Goal: Task Accomplishment & Management: Manage account settings

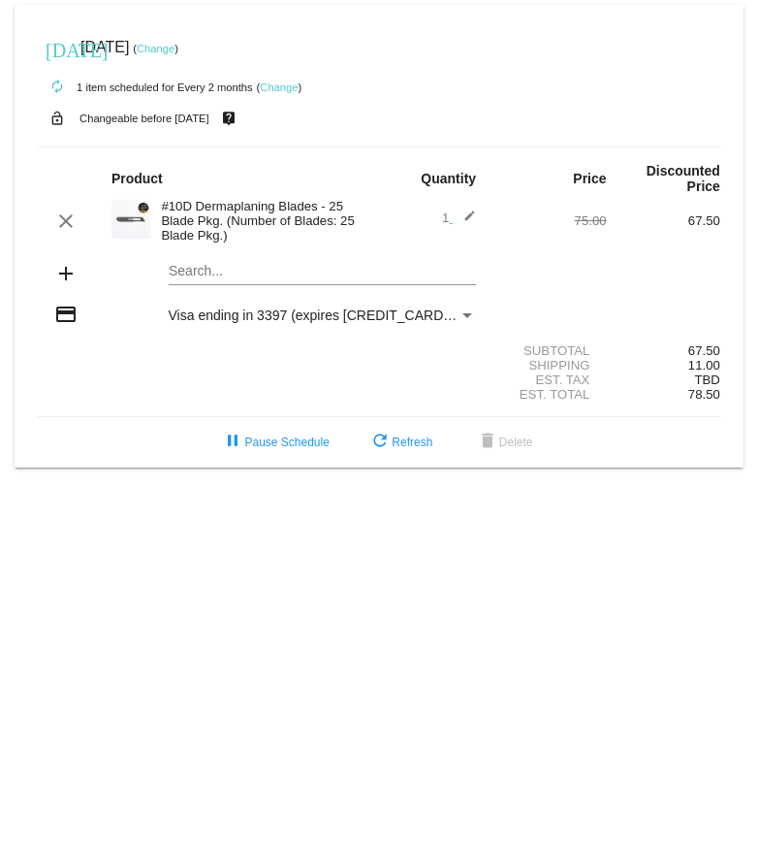
click at [473, 209] on mat-icon "edit" at bounding box center [464, 220] width 23 height 23
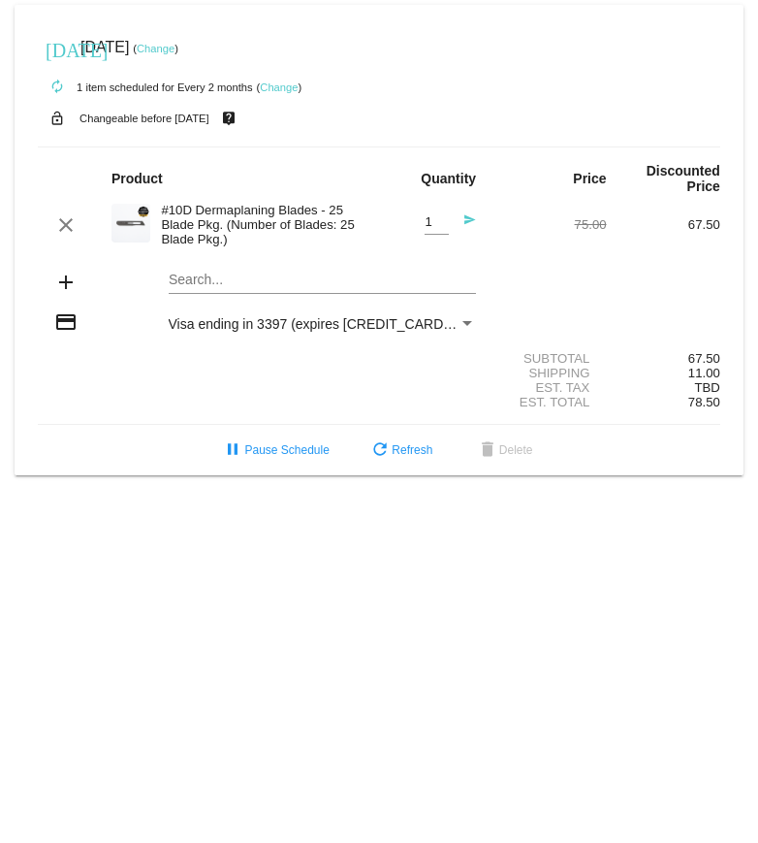
click at [473, 213] on mat-icon "send" at bounding box center [464, 224] width 23 height 23
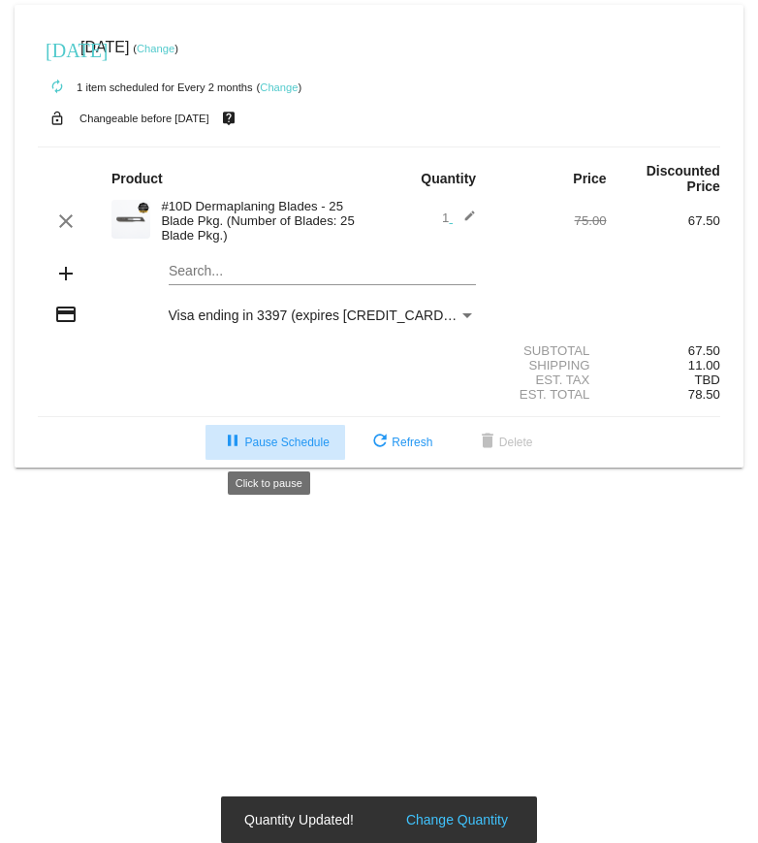
click at [262, 448] on button "pause Pause Schedule" at bounding box center [275, 442] width 139 height 35
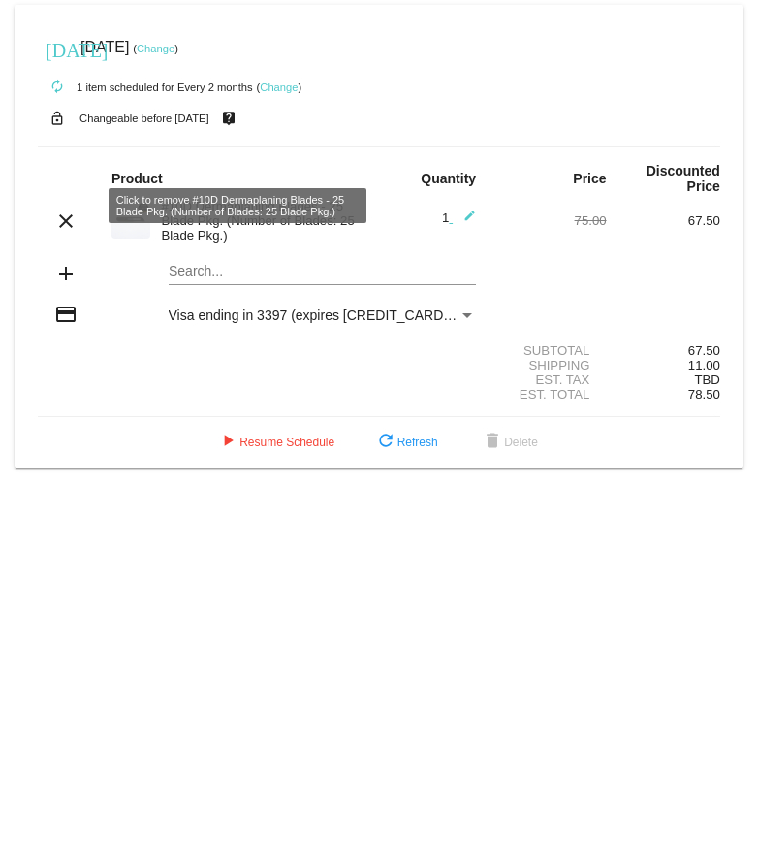
click at [63, 209] on mat-icon "clear" at bounding box center [65, 220] width 23 height 23
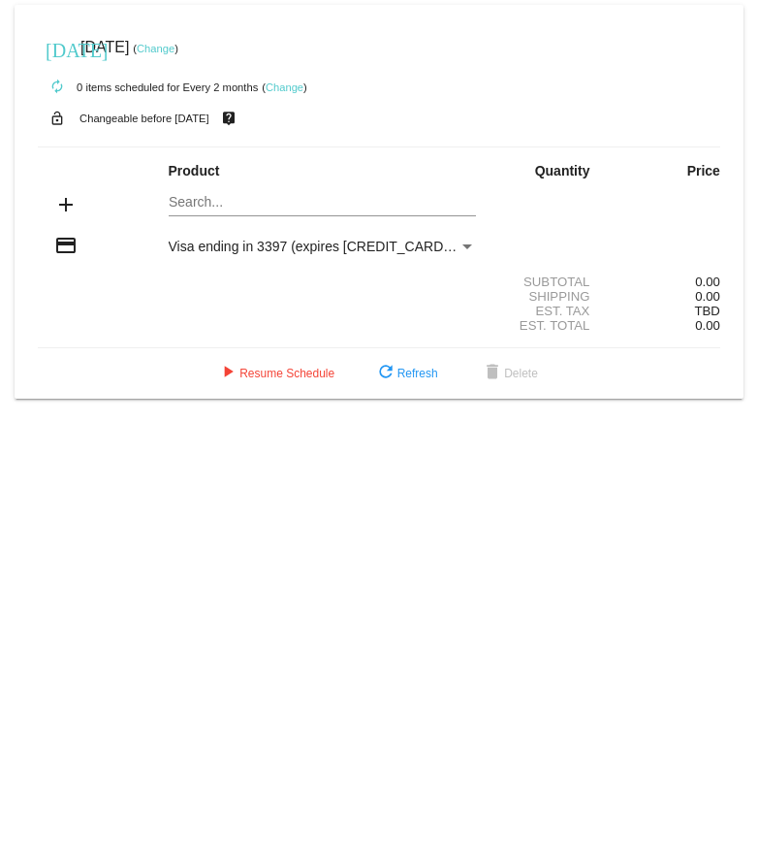
click at [277, 89] on link "Change" at bounding box center [285, 87] width 38 height 12
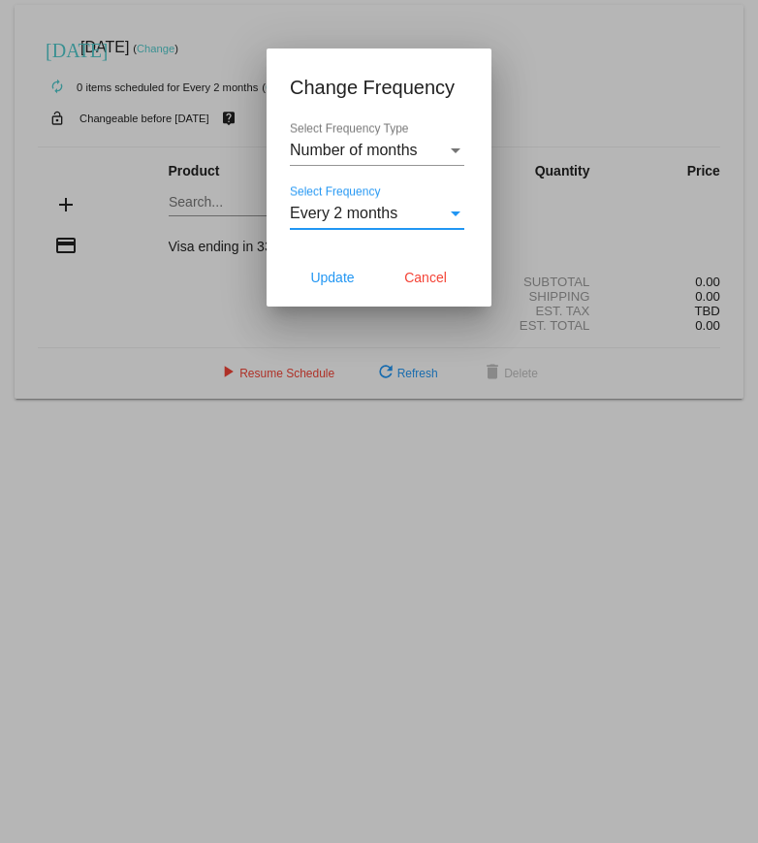
click at [451, 216] on div "Select Frequency" at bounding box center [456, 213] width 10 height 5
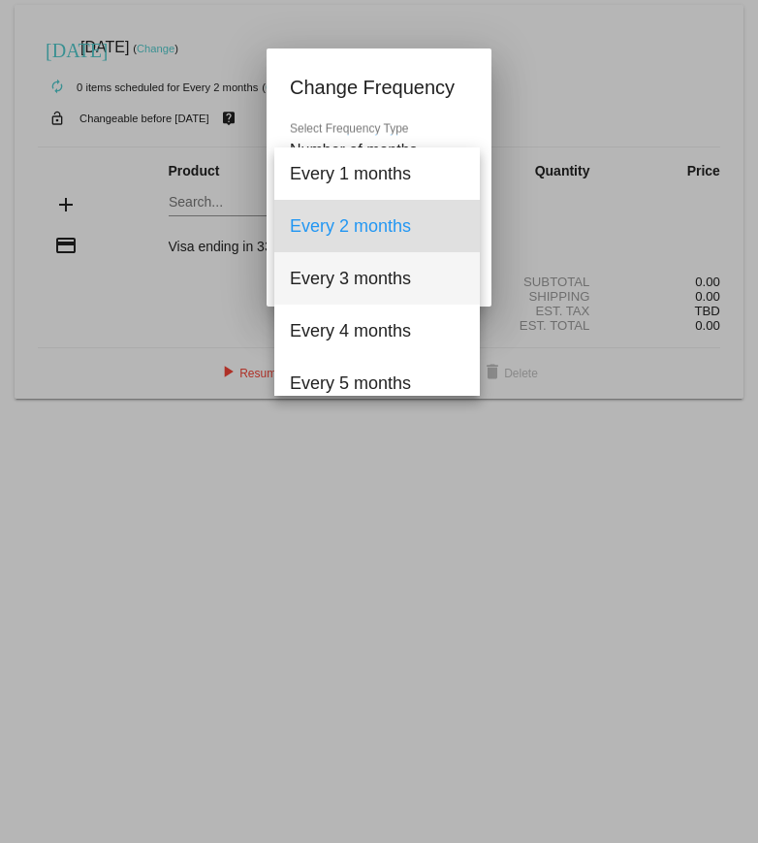
click at [380, 280] on span "Every 3 months" at bounding box center [377, 278] width 175 height 52
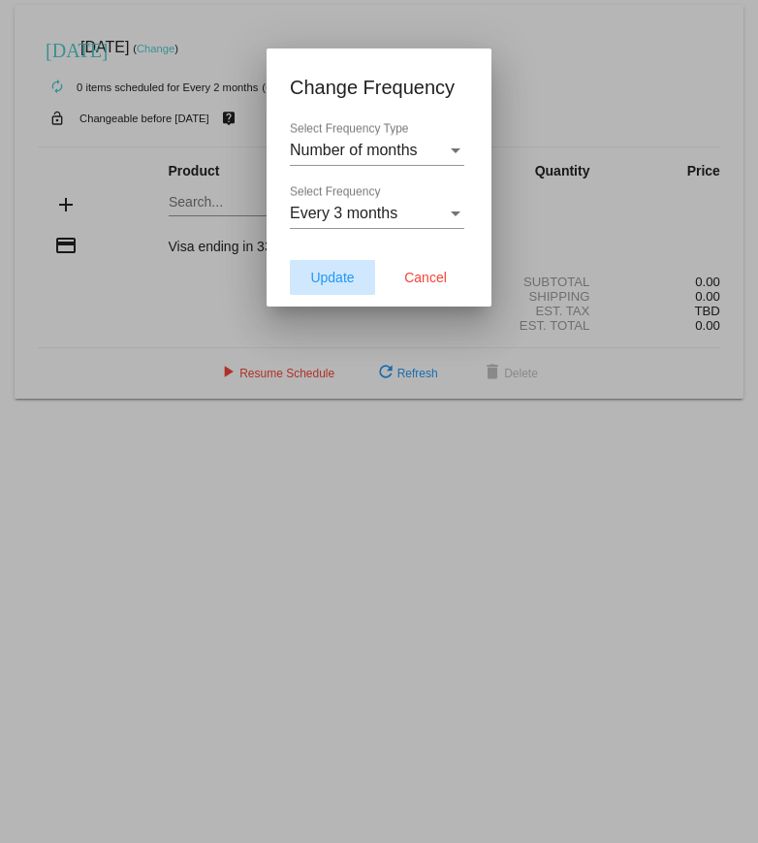
click at [329, 277] on button "Update" at bounding box center [332, 277] width 85 height 35
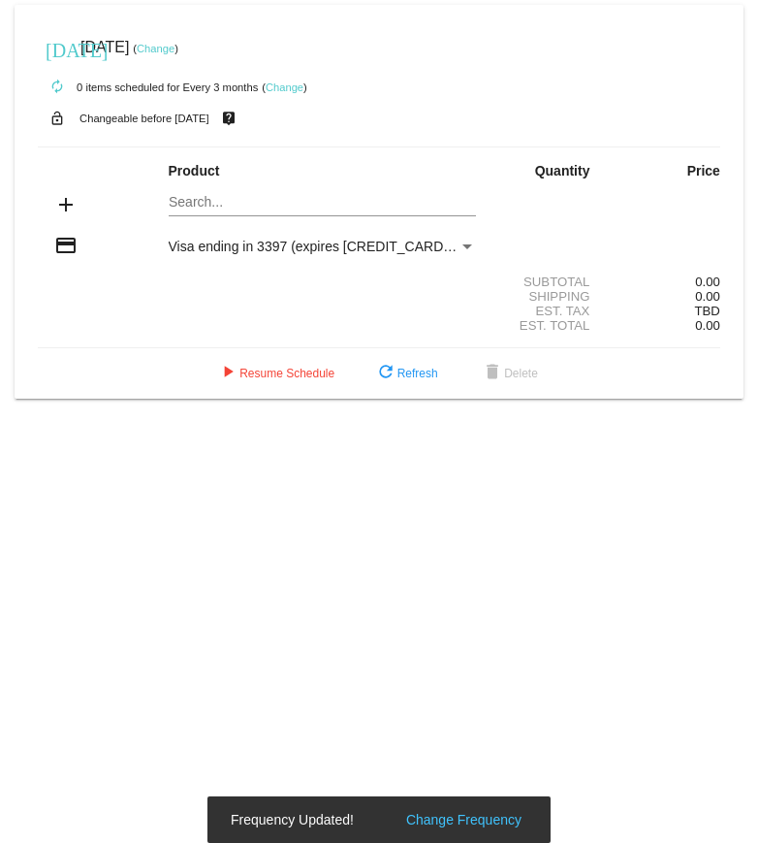
click at [63, 208] on mat-icon "add" at bounding box center [65, 204] width 23 height 23
click at [63, 198] on mat-icon "add" at bounding box center [65, 204] width 23 height 23
